Goal: Communication & Community: Answer question/provide support

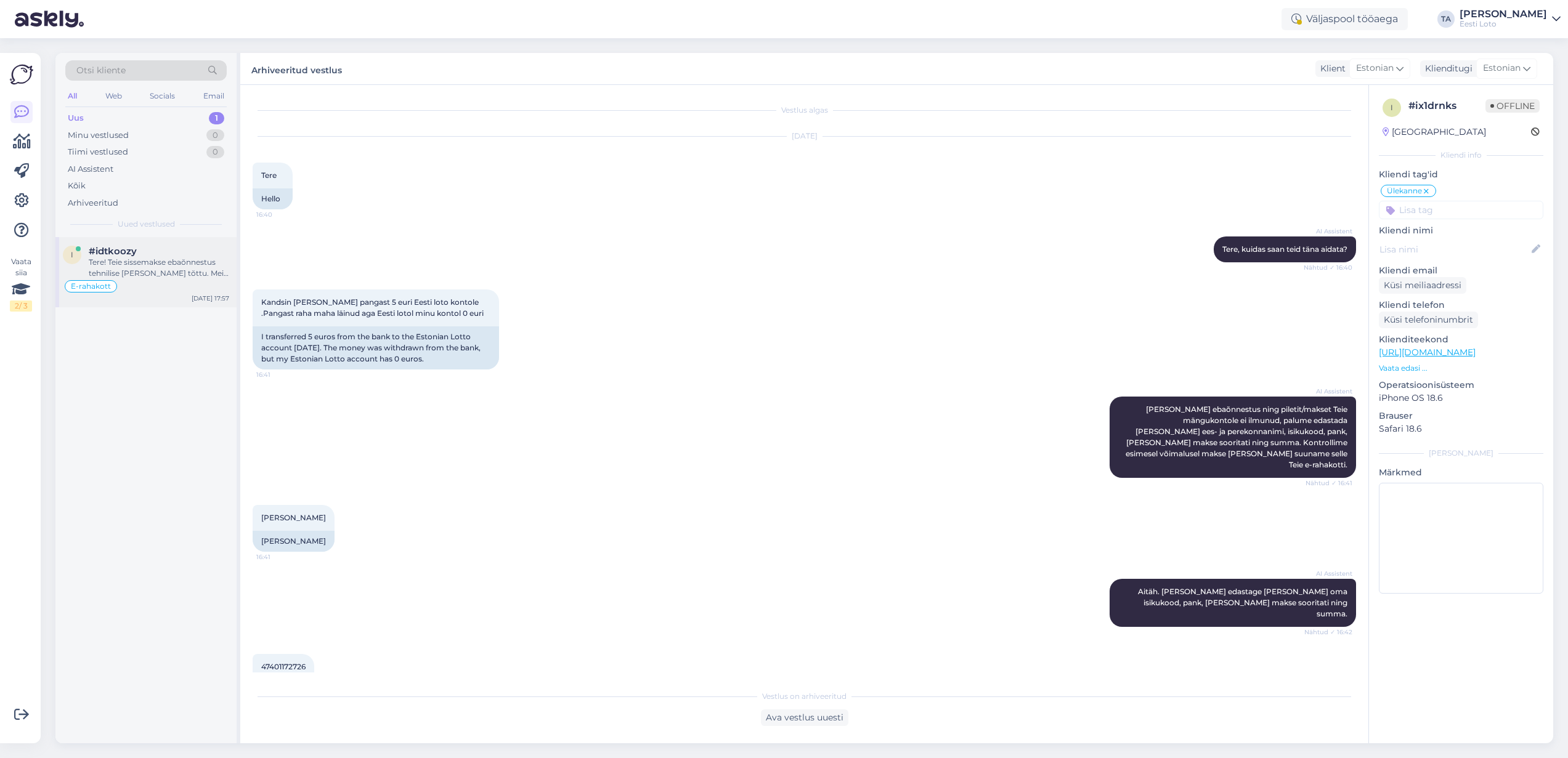
scroll to position [369, 0]
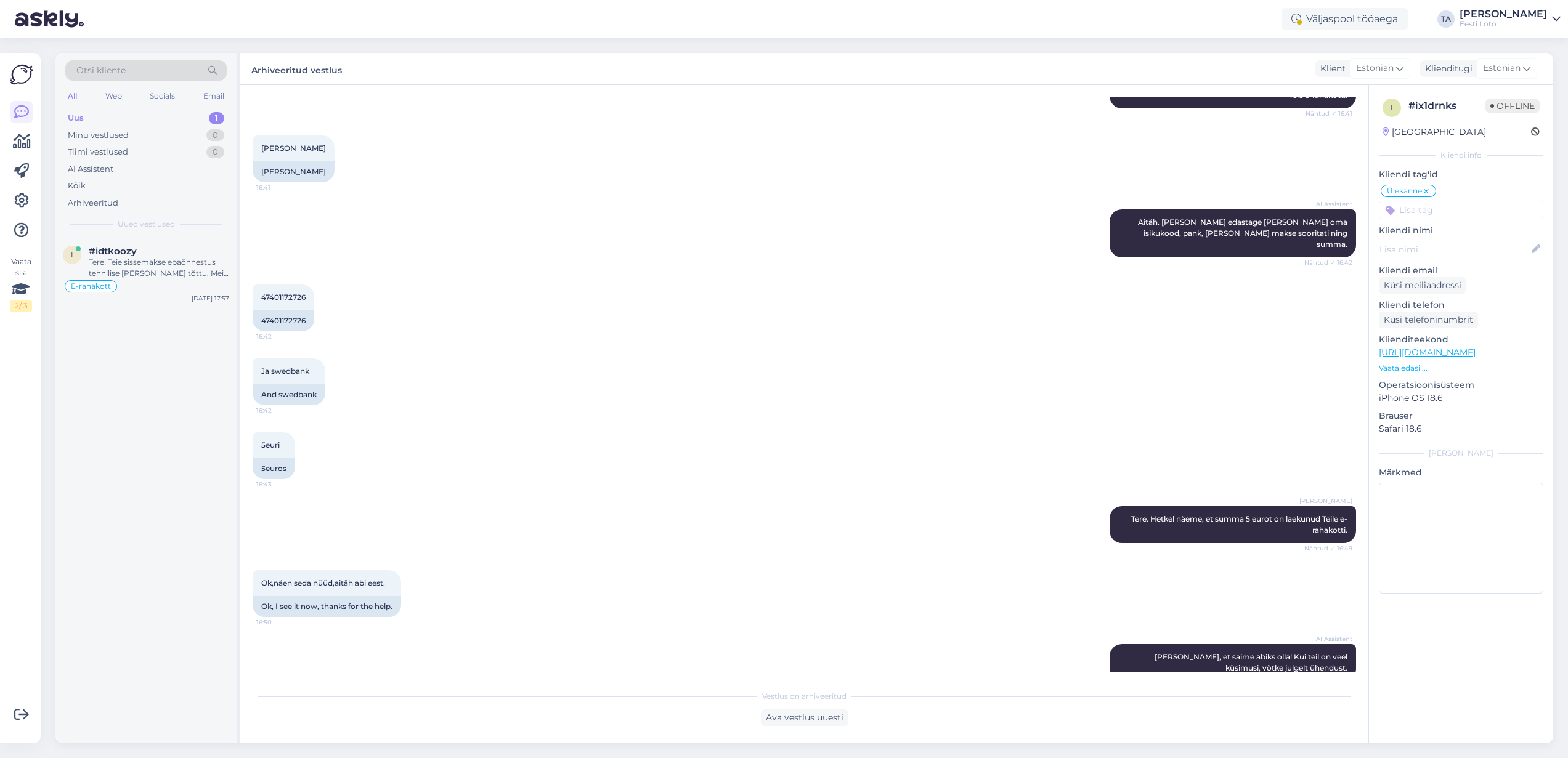
click at [86, 117] on div "Uus 1" at bounding box center [145, 118] width 161 height 17
click at [129, 262] on div "Tere! Teie sissemakse ebaõnnestus tehnilise [PERSON_NAME] tõttu. Meie finantsos…" at bounding box center [159, 267] width 140 height 23
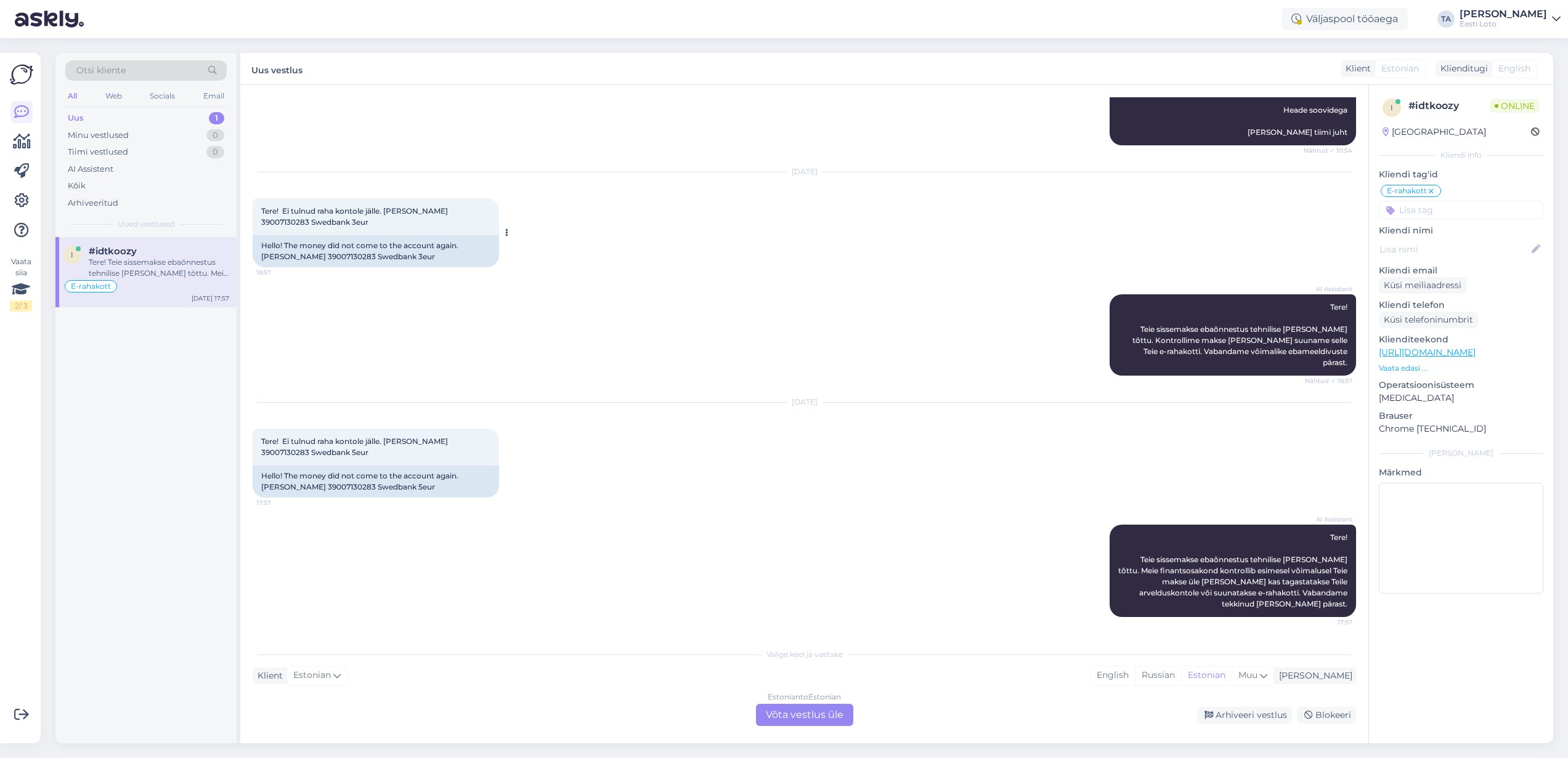
click at [449, 227] on span "Tere! Ei tulnud raha kontole jälle. [PERSON_NAME] 39007130283 Swedbank 3eur" at bounding box center [355, 216] width 188 height 21
copy span "39007130283"
click at [824, 718] on div "Estonian to Estonian Võta vestlus üle" at bounding box center [804, 715] width 97 height 23
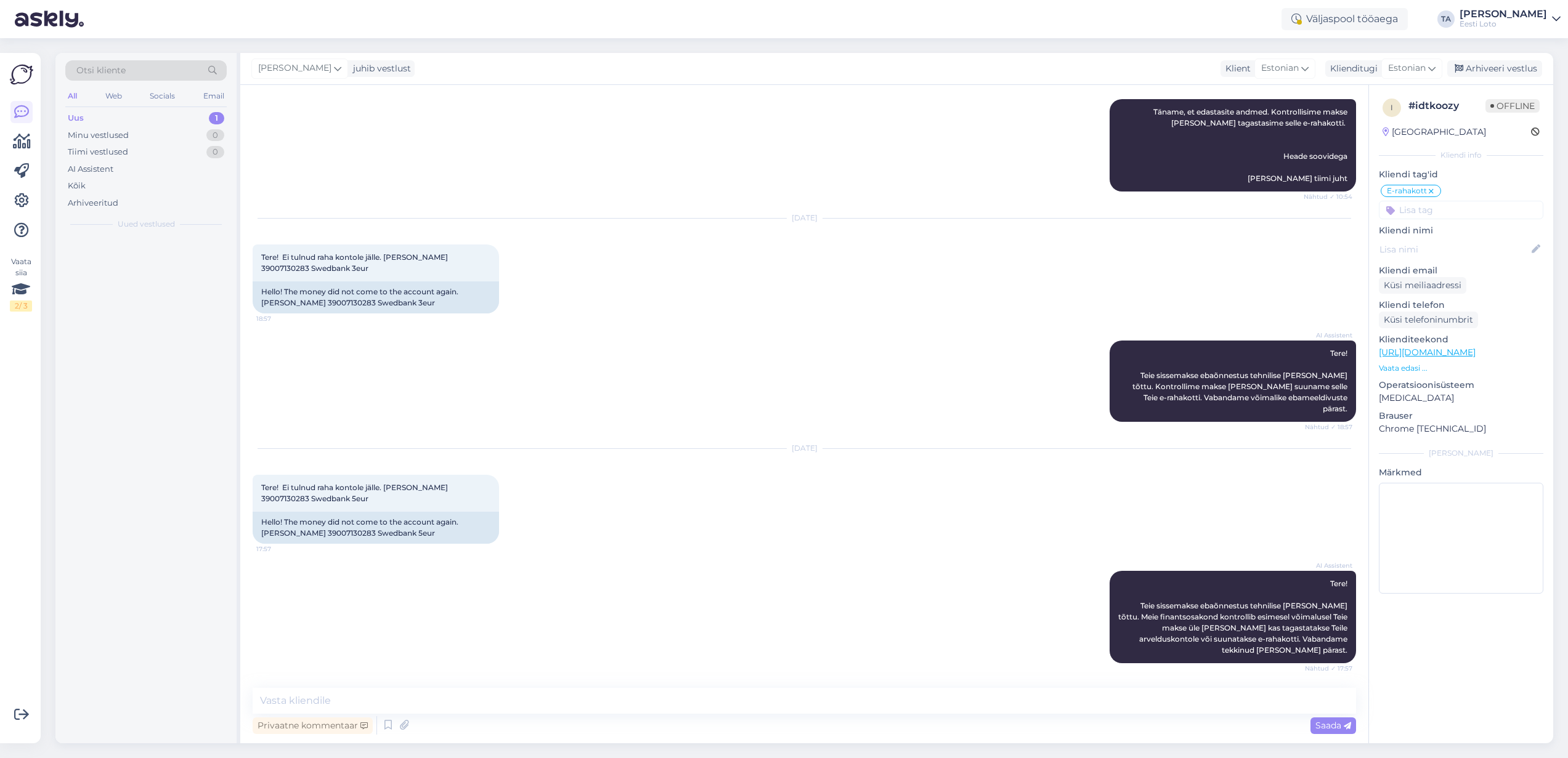
scroll to position [501, 0]
drag, startPoint x: 205, startPoint y: 753, endPoint x: 498, endPoint y: 704, distance: 297.1
click at [498, 704] on textarea at bounding box center [803, 700] width 1103 height 26
paste textarea "Kontrollisime makse üle ja kandsime raha Teie e-rahakotti."
type textarea "Kontrollisime makse üle ja kandsime raha Teie e-rahakotti."
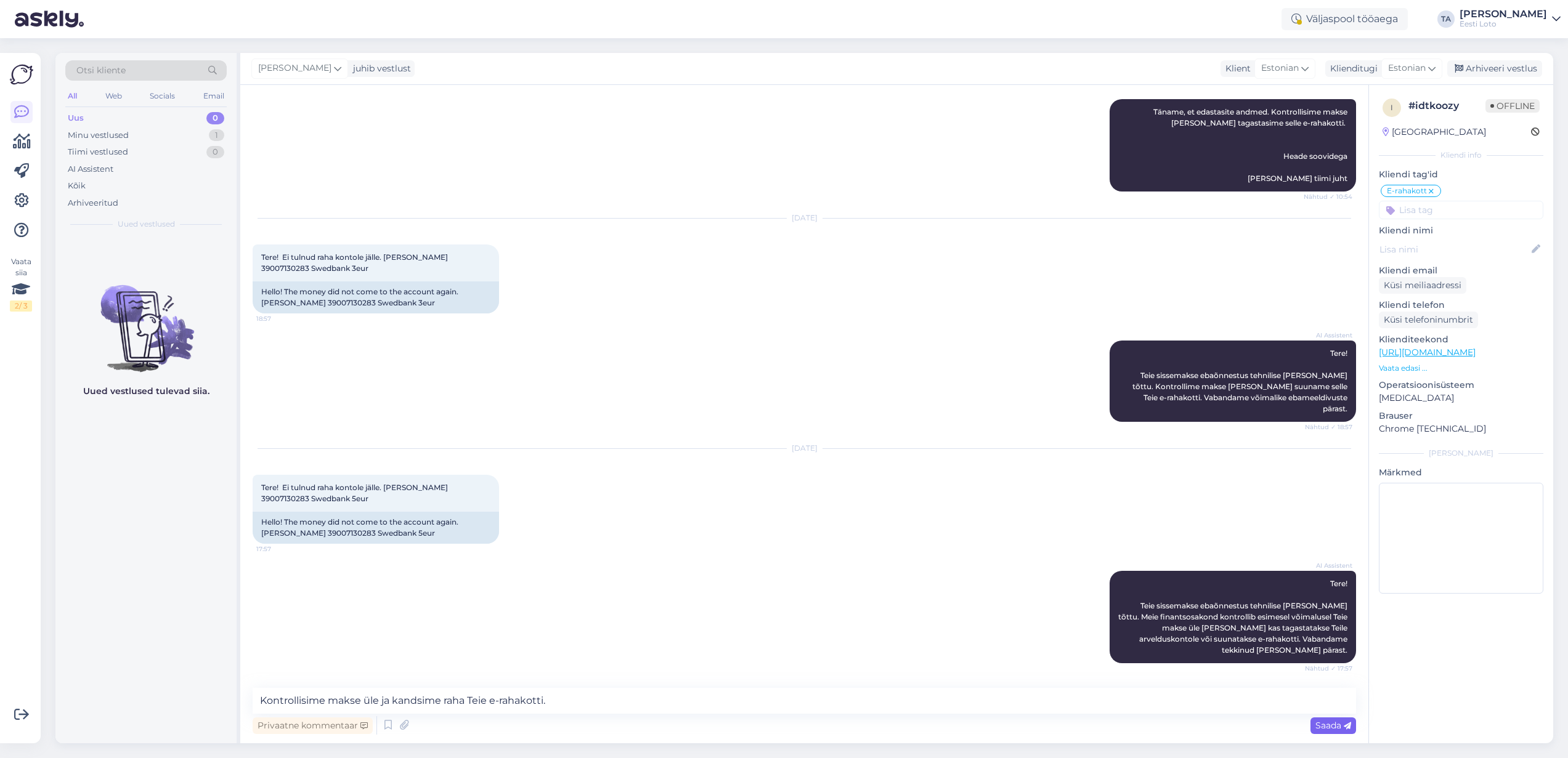
click at [1317, 729] on span "Saada" at bounding box center [1333, 726] width 36 height 11
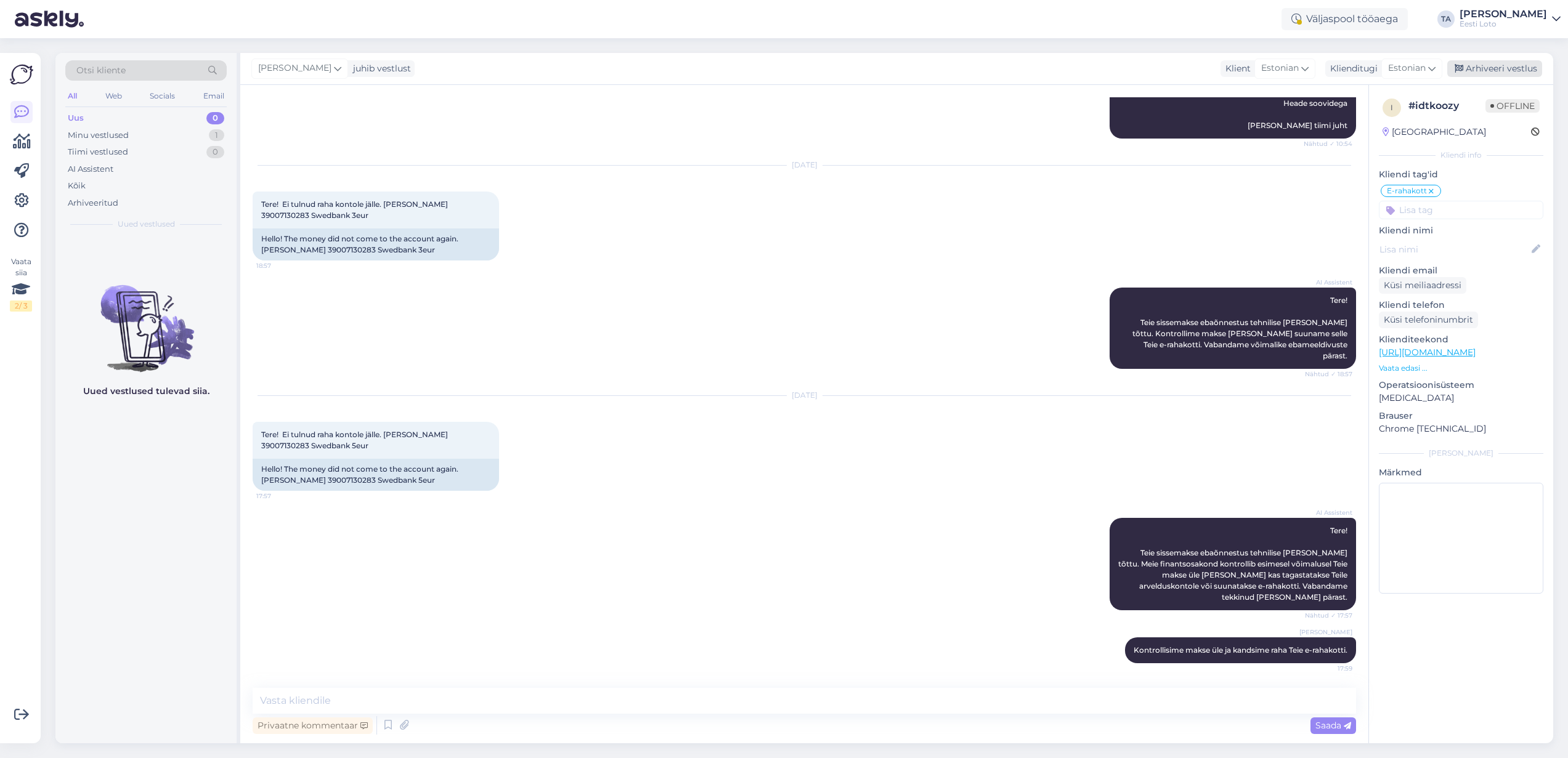
click at [1476, 68] on div "Arhiveeri vestlus" at bounding box center [1494, 68] width 95 height 16
click at [88, 182] on div "Kõik" at bounding box center [145, 185] width 161 height 17
